Goal: Information Seeking & Learning: Learn about a topic

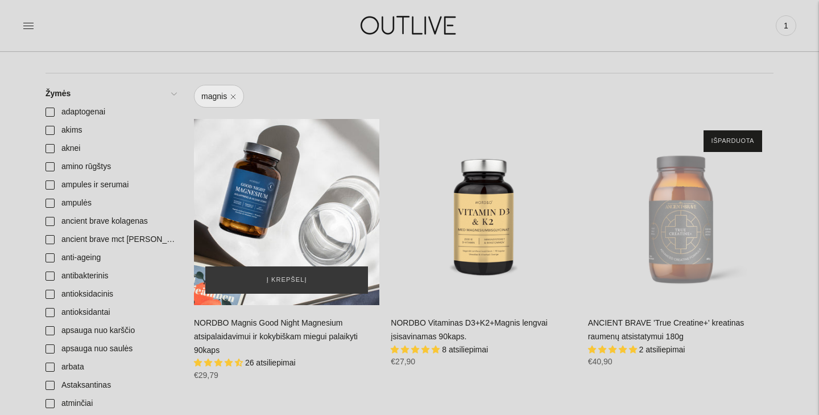
click at [282, 171] on div "NORDBO Magnis Good Night Magnesium atsipalaidavimui ir kokybiškam miegui palaik…" at bounding box center [286, 211] width 185 height 185
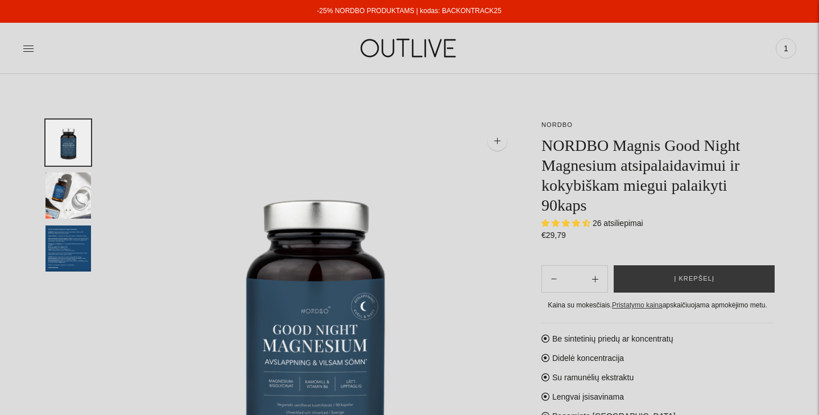
select select "**********"
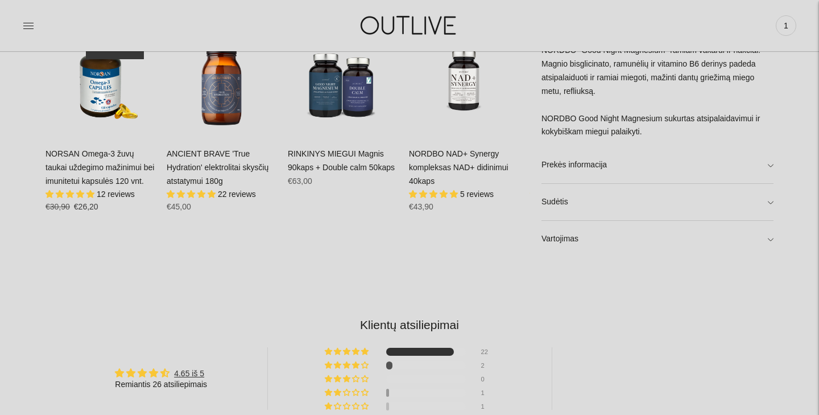
scroll to position [748, 0]
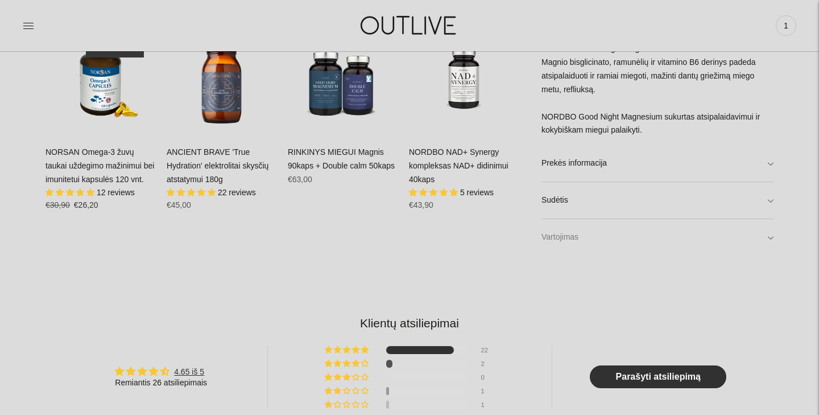
click at [594, 226] on link "Vartojimas" at bounding box center [657, 237] width 232 height 36
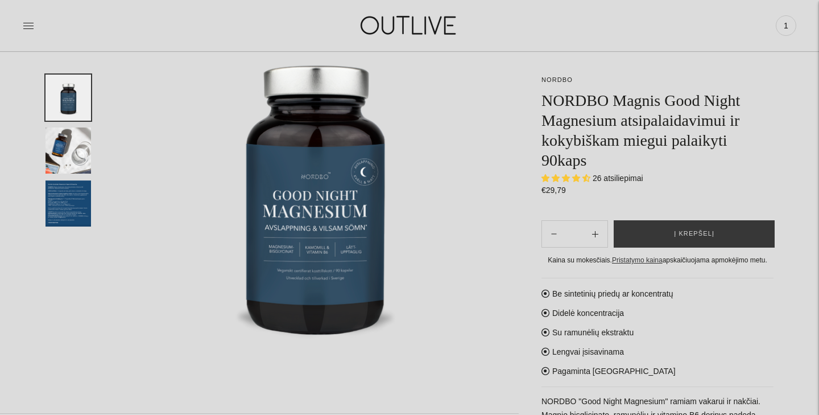
scroll to position [0, 0]
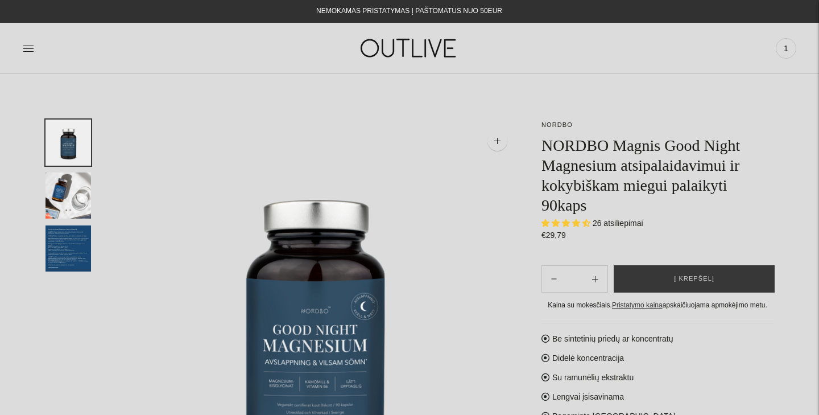
click at [415, 51] on img at bounding box center [409, 47] width 142 height 39
